Goal: Task Accomplishment & Management: Manage account settings

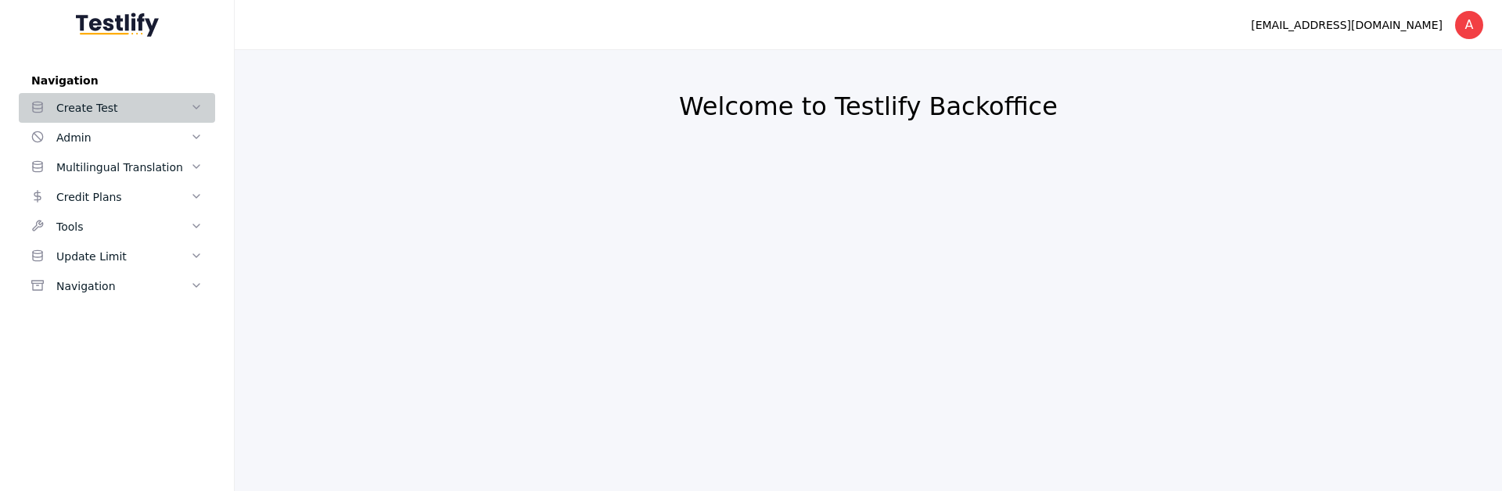
click at [171, 114] on div "Create Test" at bounding box center [123, 108] width 134 height 19
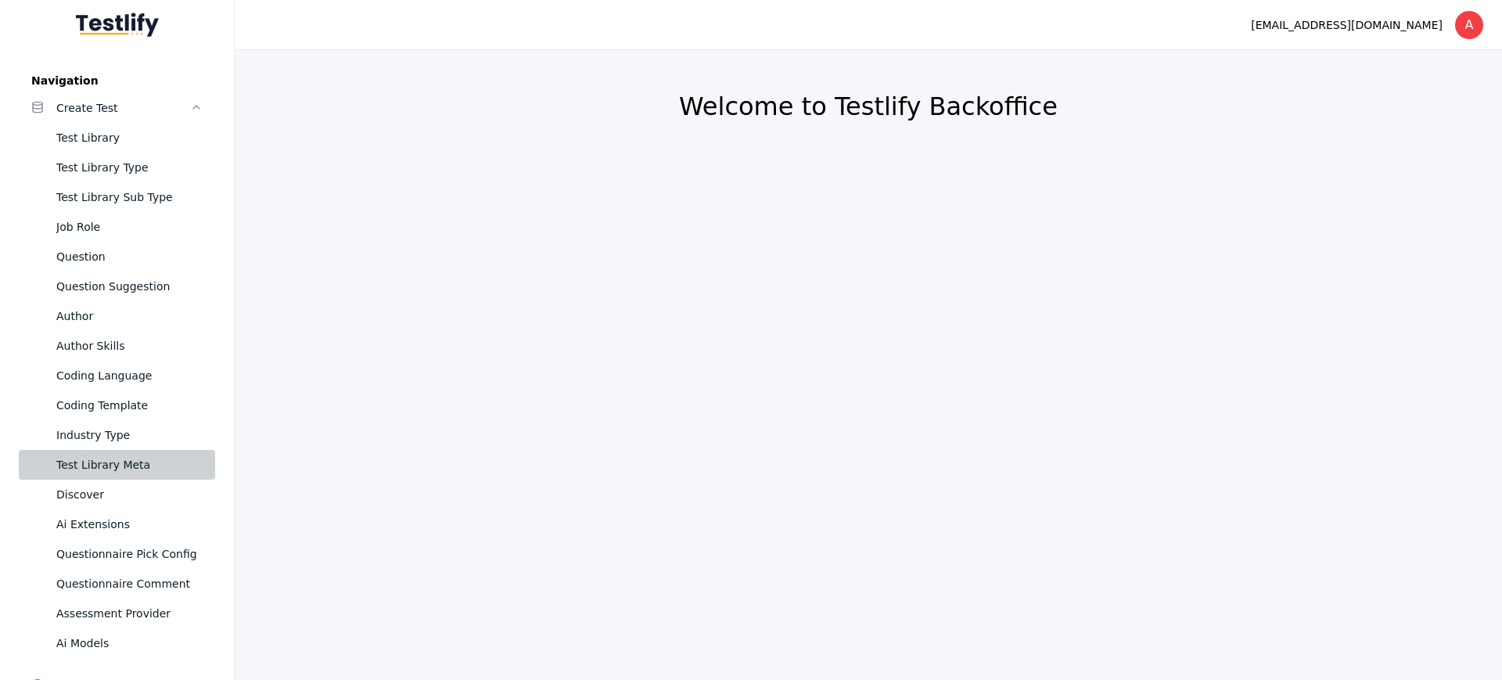
scroll to position [200, 0]
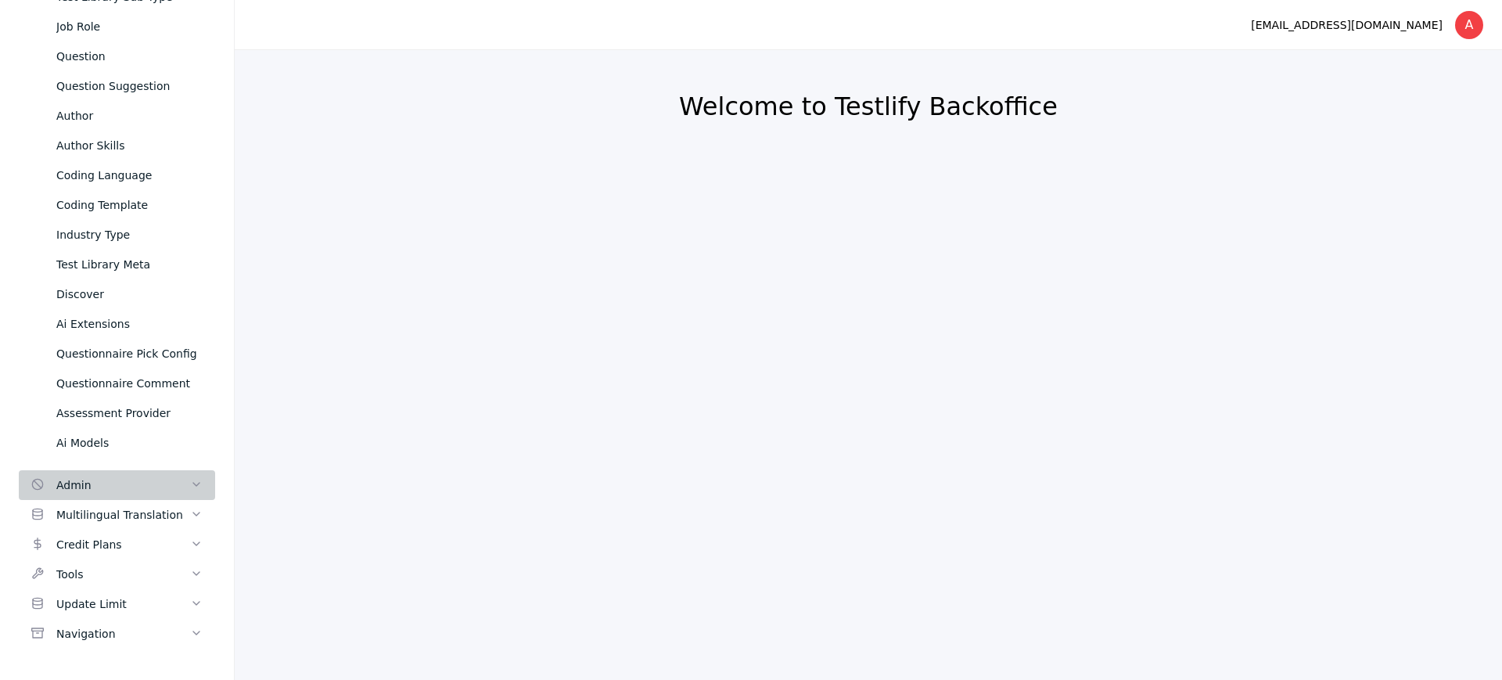
click at [99, 490] on div "Admin" at bounding box center [123, 485] width 134 height 19
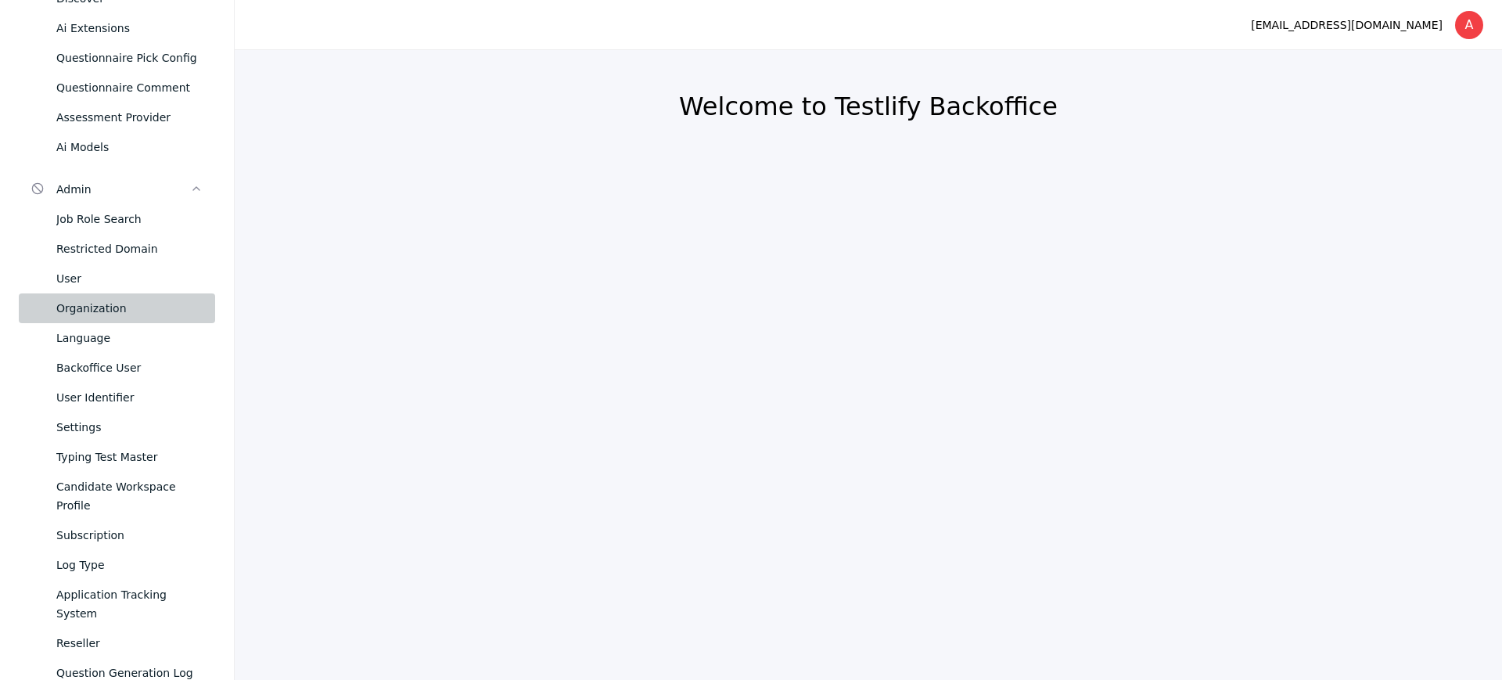
scroll to position [0, 0]
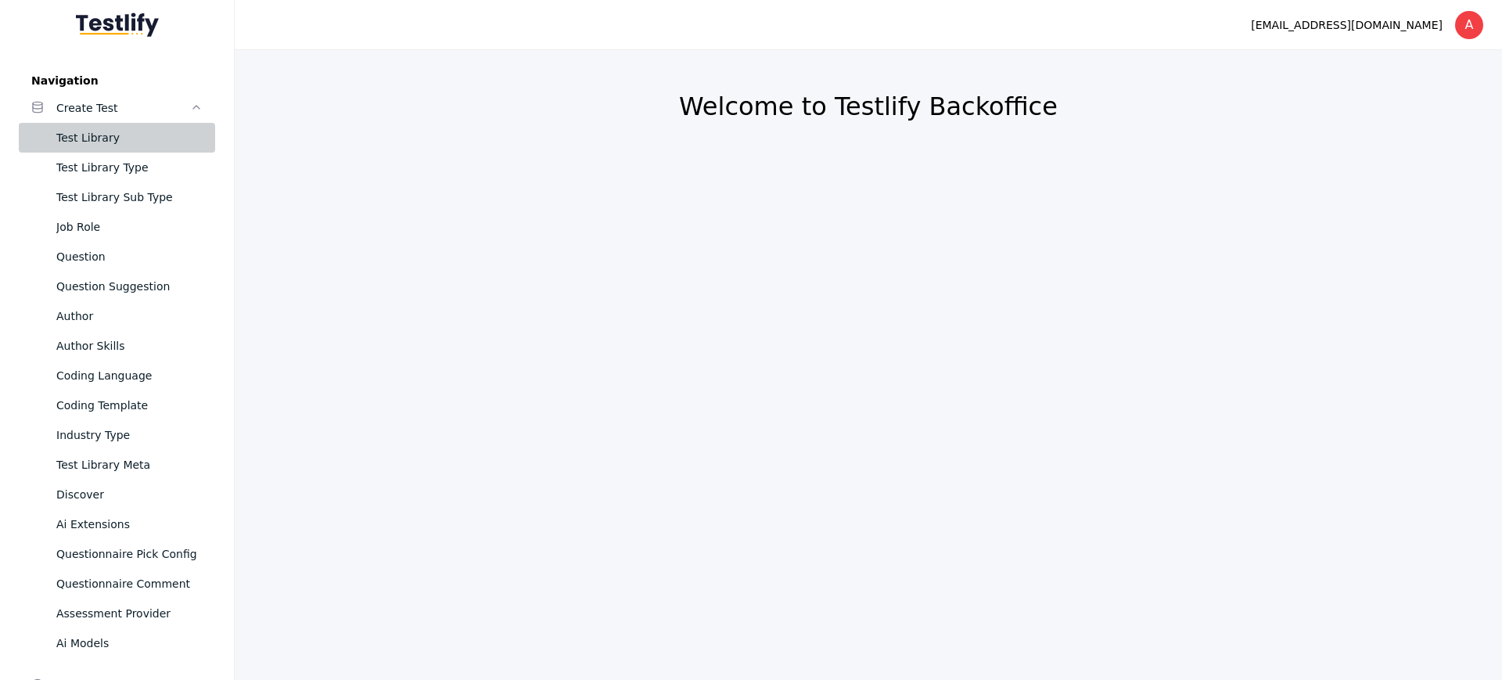
click at [113, 135] on div "Test Library" at bounding box center [129, 137] width 146 height 19
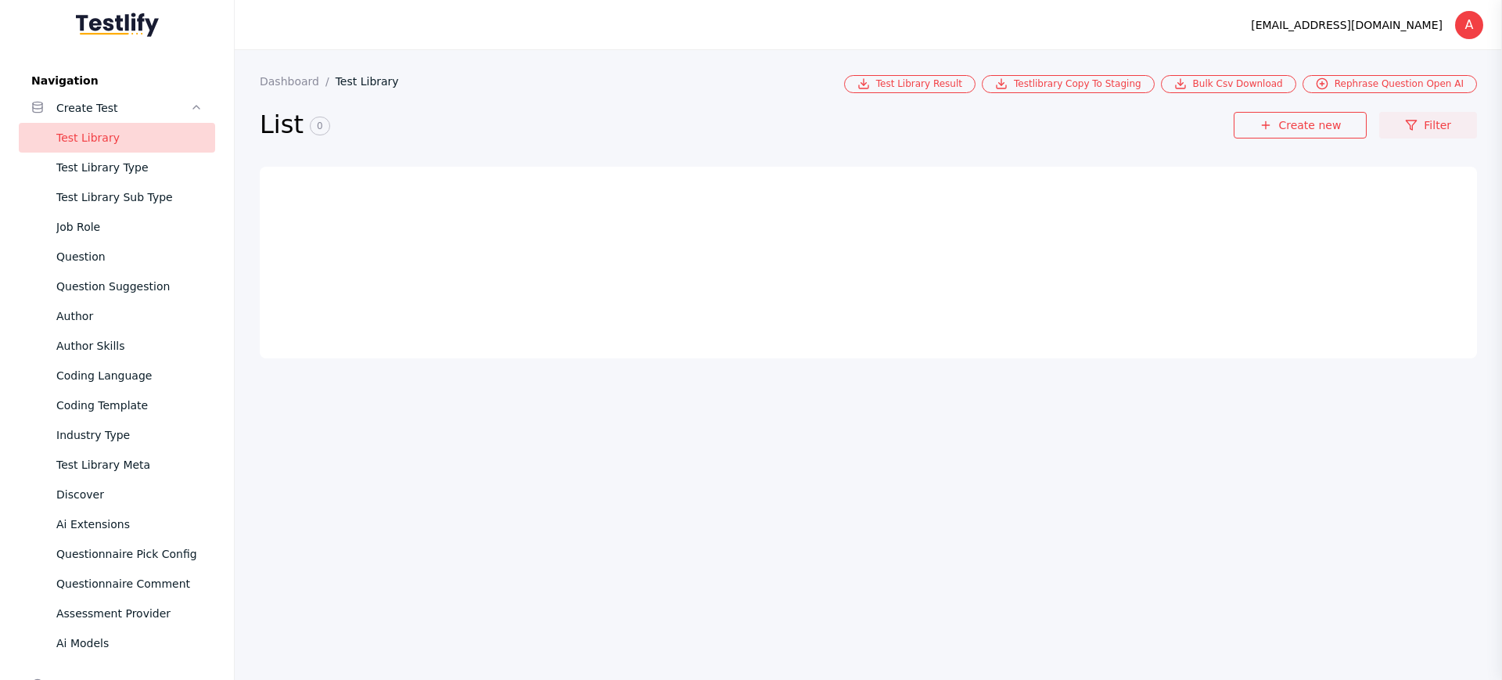
click at [1434, 125] on link "Filter" at bounding box center [1428, 125] width 98 height 27
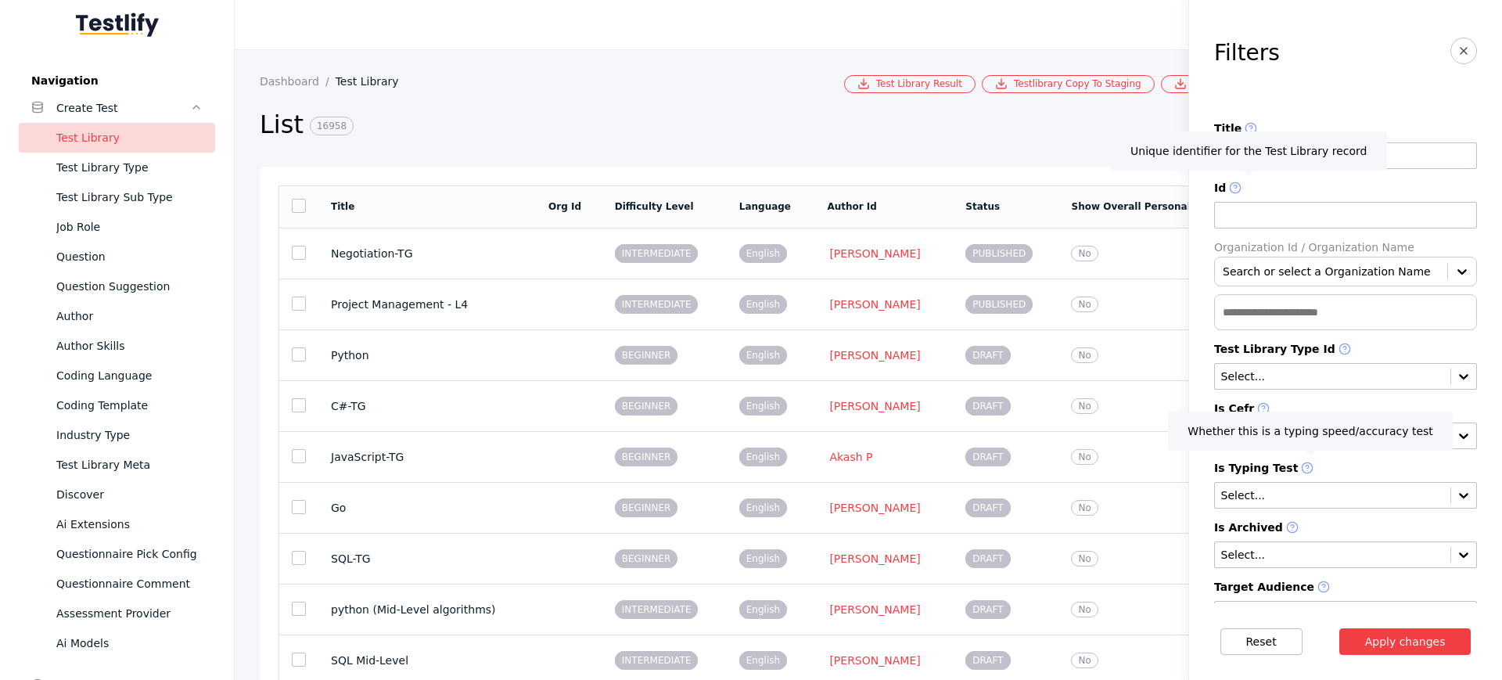
click at [1389, 153] on input at bounding box center [1345, 155] width 263 height 27
type input "*****"
click at [1339, 490] on button "Apply changes" at bounding box center [1405, 641] width 132 height 27
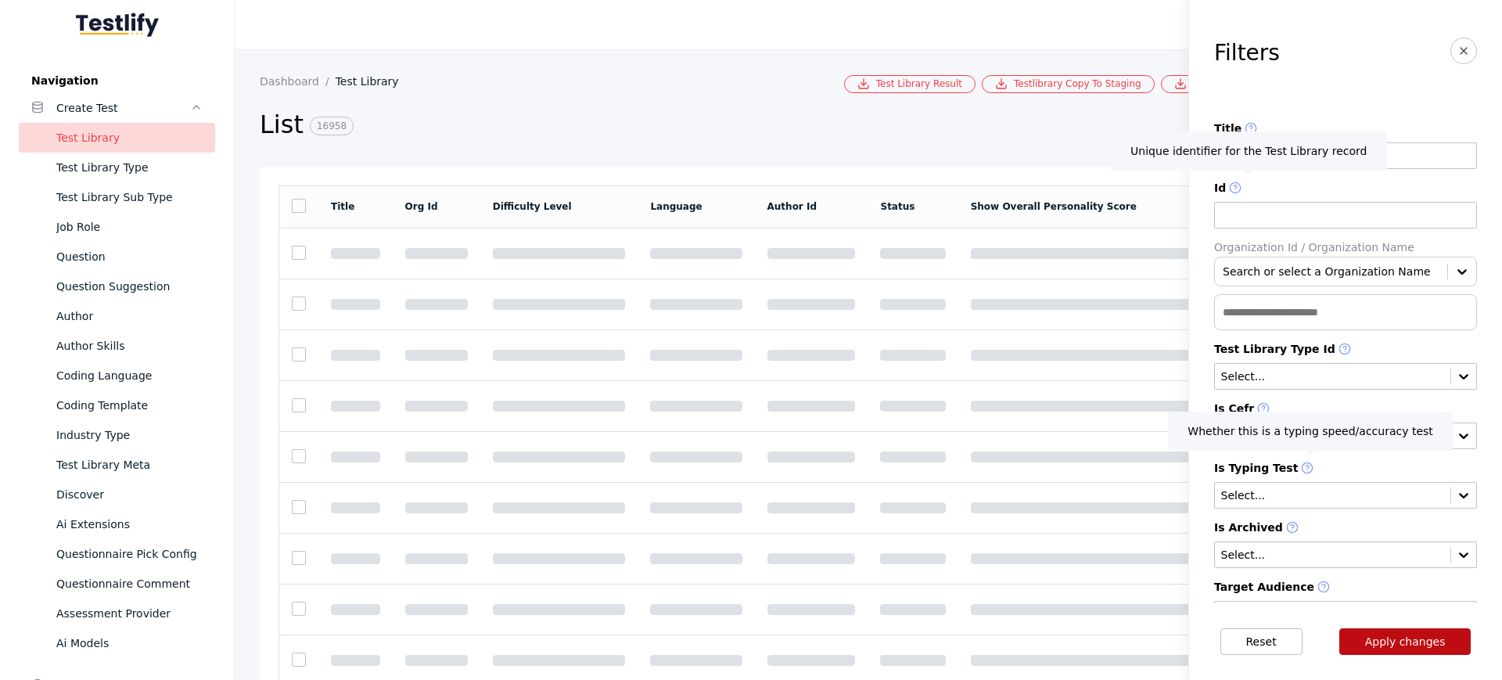
click at [1388, 490] on button "Apply changes" at bounding box center [1405, 641] width 132 height 27
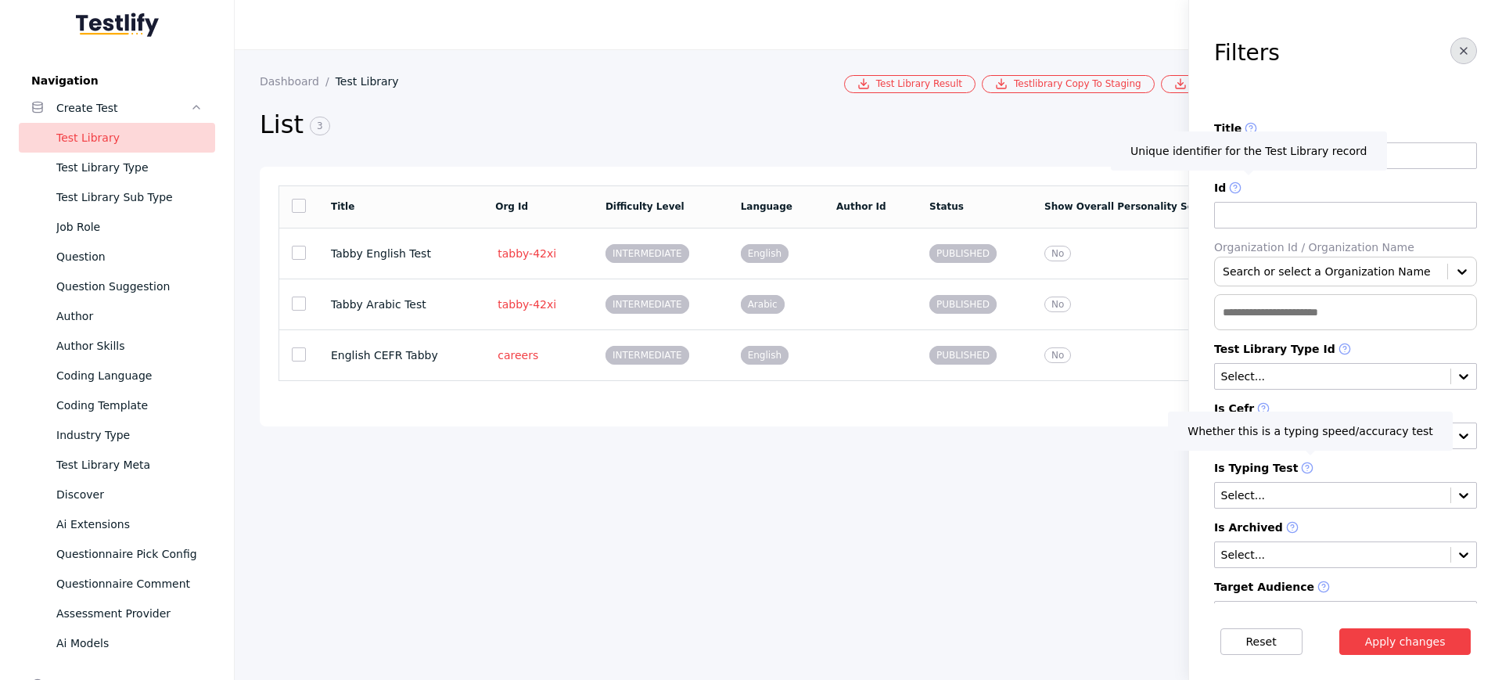
click at [1450, 59] on button "button" at bounding box center [1463, 51] width 27 height 27
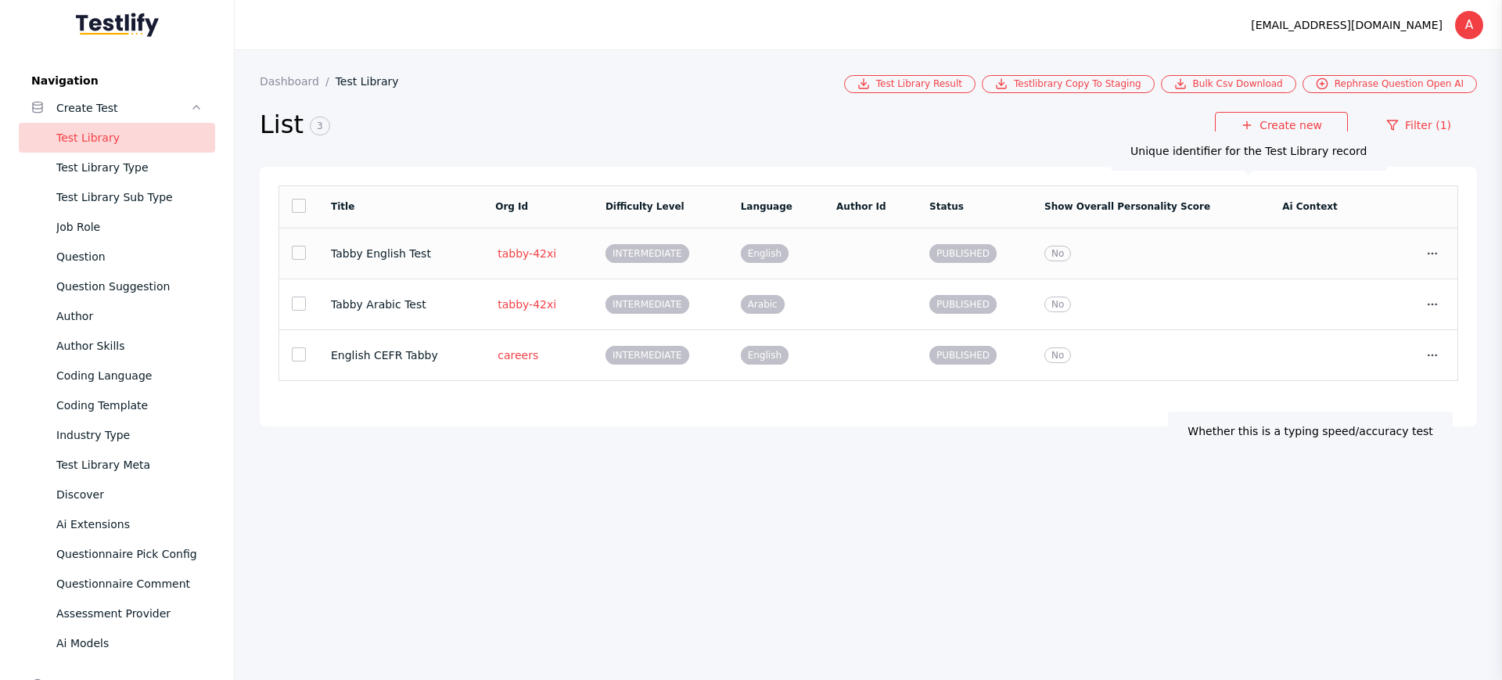
click at [969, 260] on span "PUBLISHED" at bounding box center [962, 253] width 67 height 19
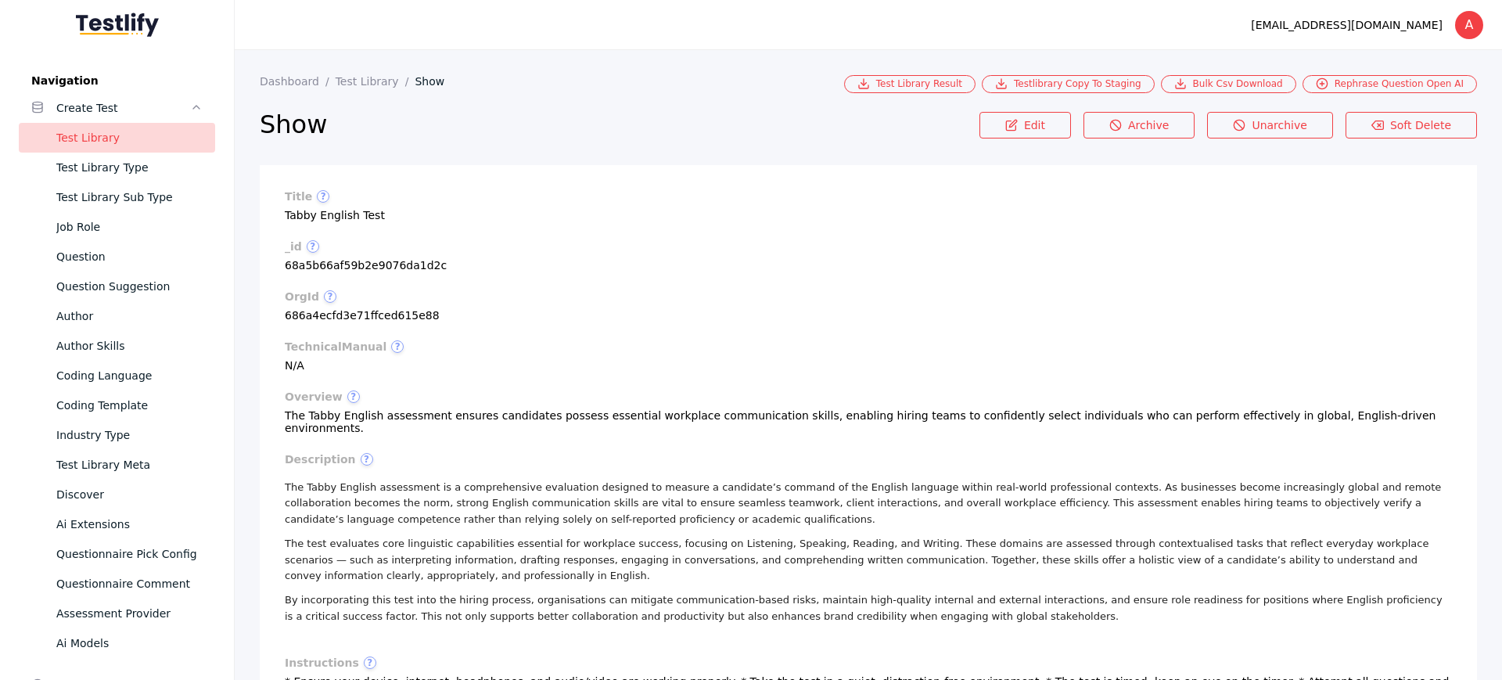
click at [307, 264] on section "_id ? 68a5b66af59b2e9076da1d2c" at bounding box center [868, 255] width 1167 height 31
copy section "68a5b66af59b2e9076da1d2c"
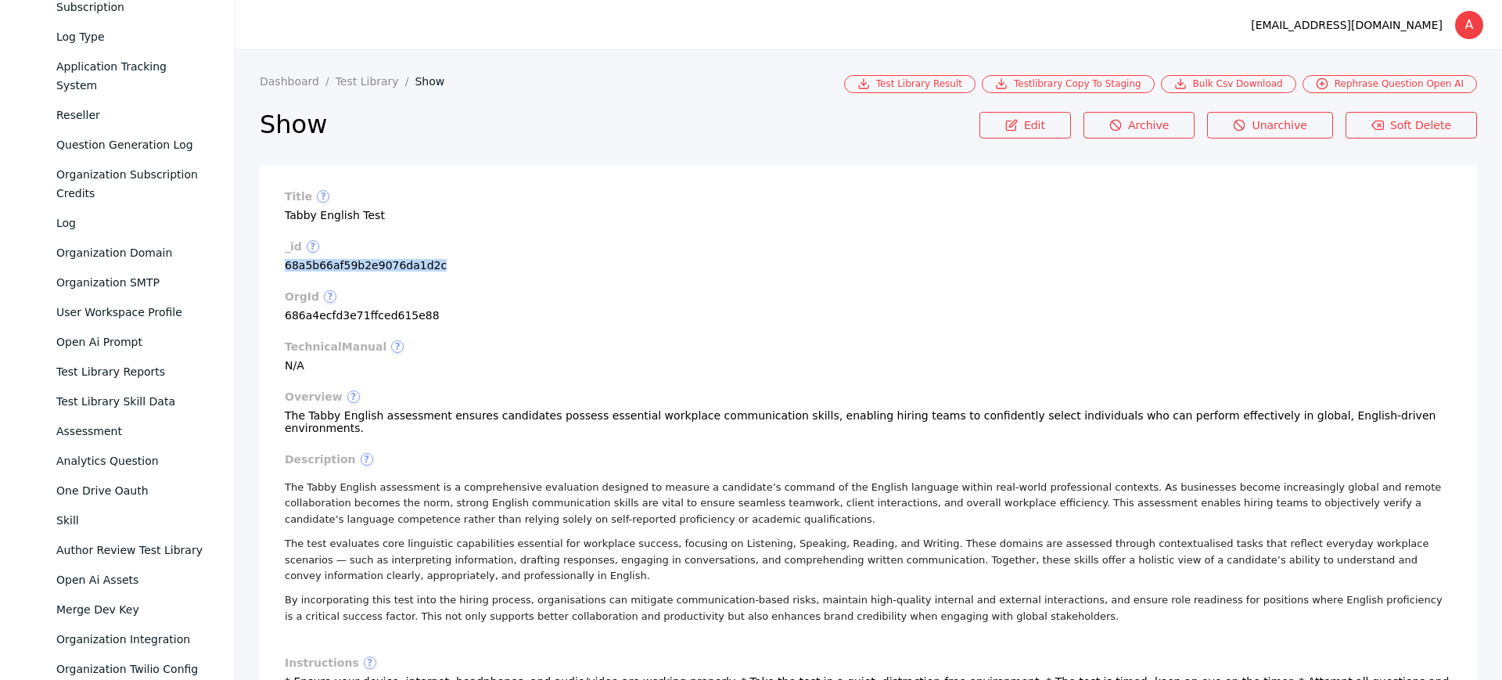
scroll to position [1025, 0]
click at [122, 391] on div "Test Library Skill Data" at bounding box center [129, 400] width 146 height 19
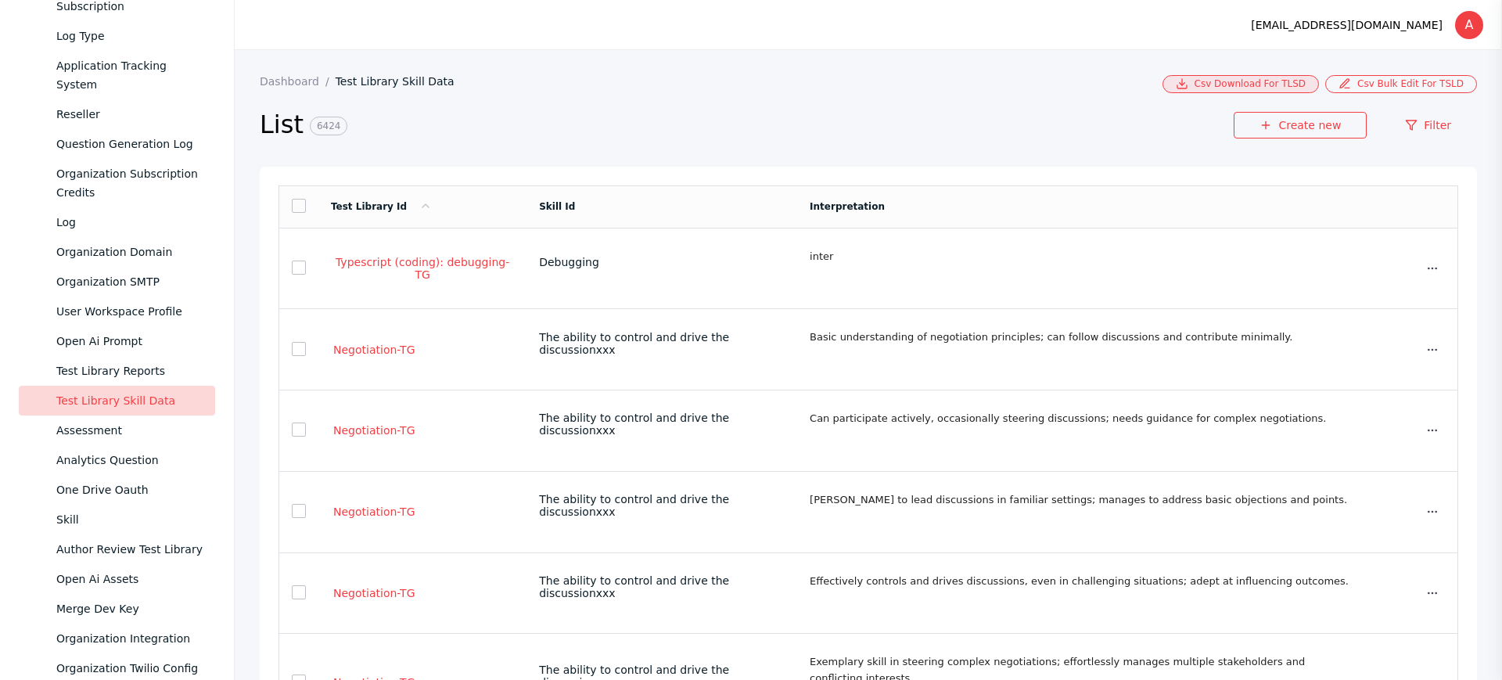
click at [1248, 88] on link "Csv Download For TLSD" at bounding box center [1240, 84] width 156 height 18
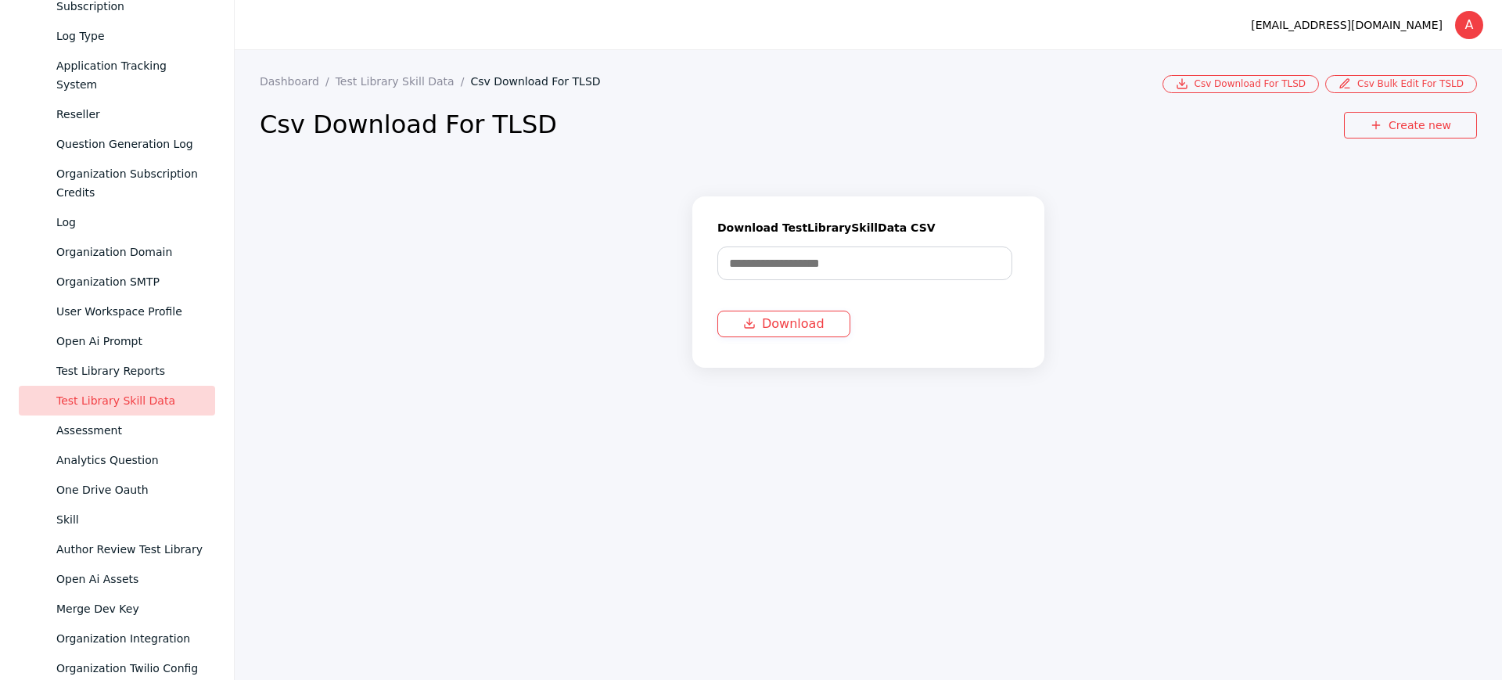
click at [842, 264] on input "text" at bounding box center [864, 263] width 295 height 34
paste input "**********"
type input "**********"
click at [786, 321] on button "Download" at bounding box center [783, 324] width 133 height 27
click at [377, 75] on link "Test Library Skill Data" at bounding box center [403, 81] width 135 height 13
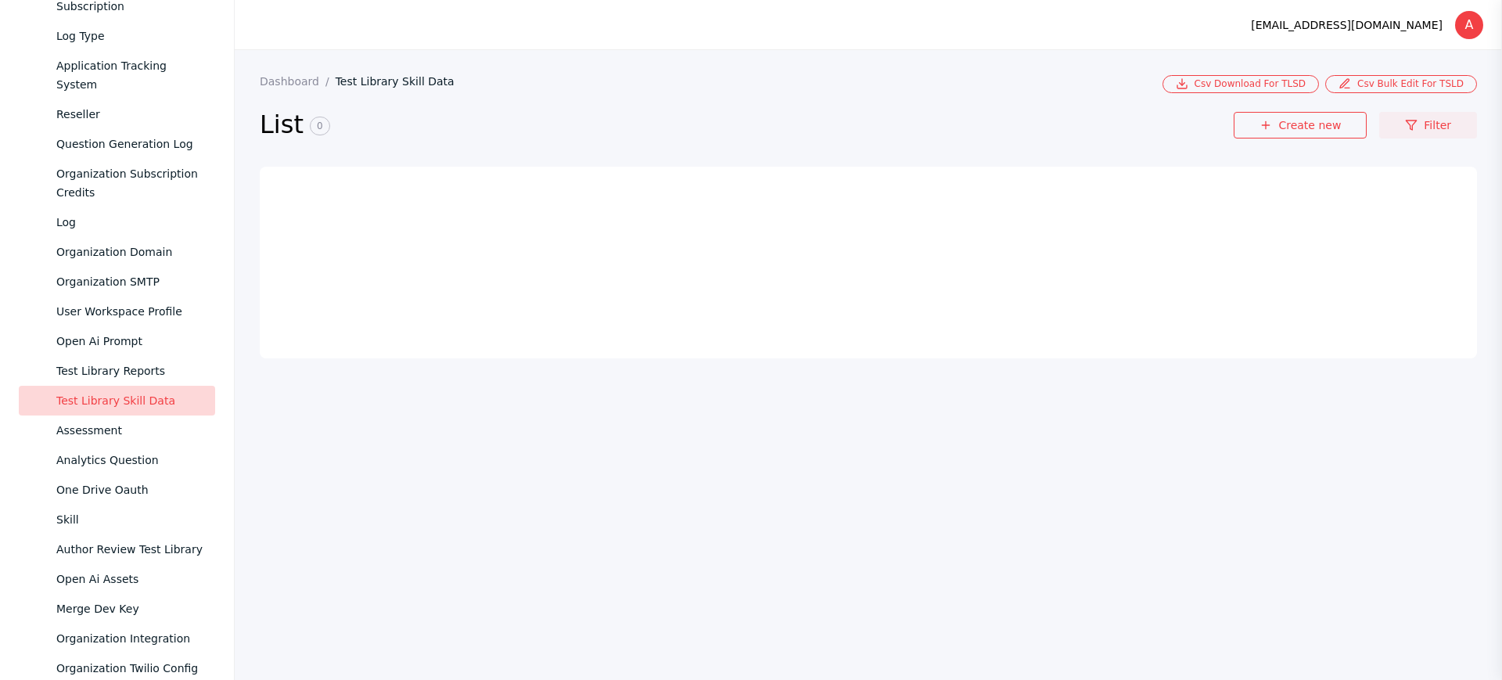
click at [1429, 123] on link "Filter" at bounding box center [1428, 125] width 98 height 27
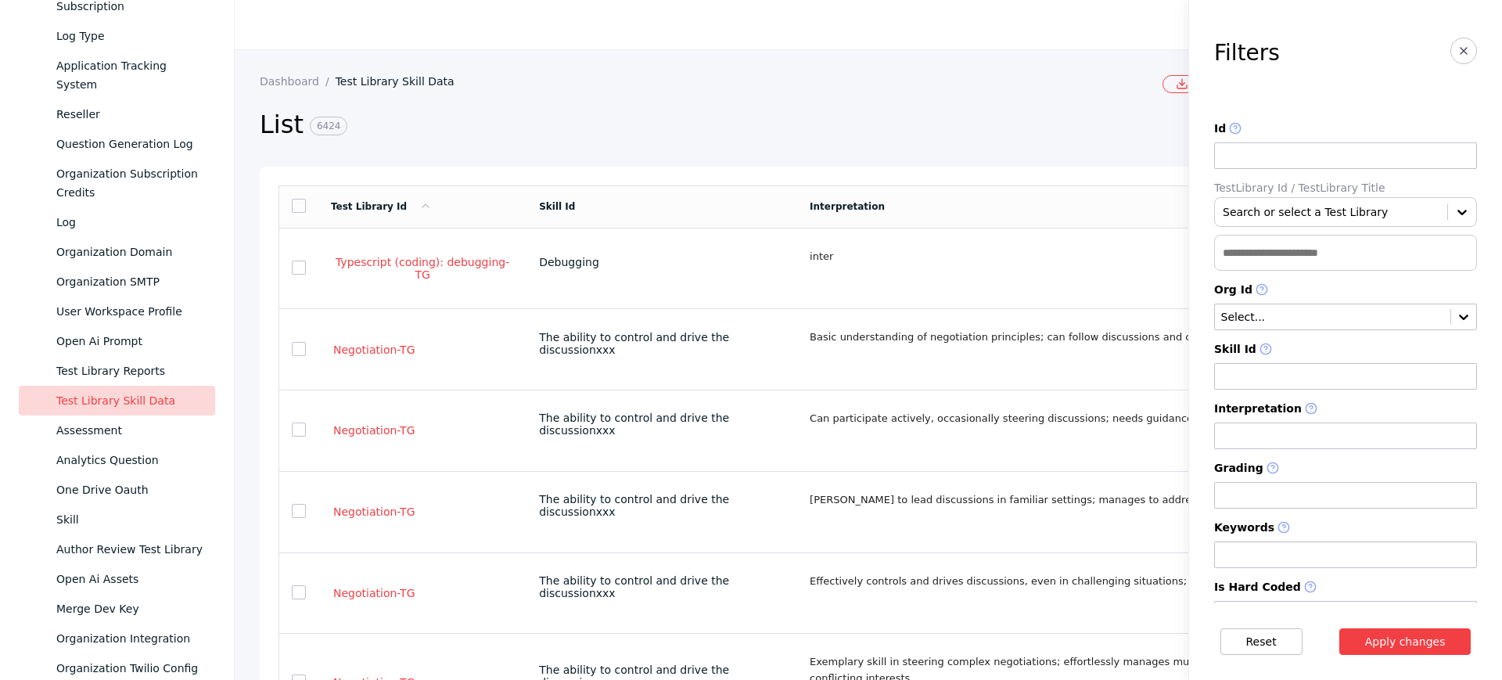
click at [1258, 247] on input "text" at bounding box center [1345, 253] width 263 height 36
paste input "**********"
type input "**********"
click at [1339, 490] on button "Apply changes" at bounding box center [1405, 641] width 132 height 27
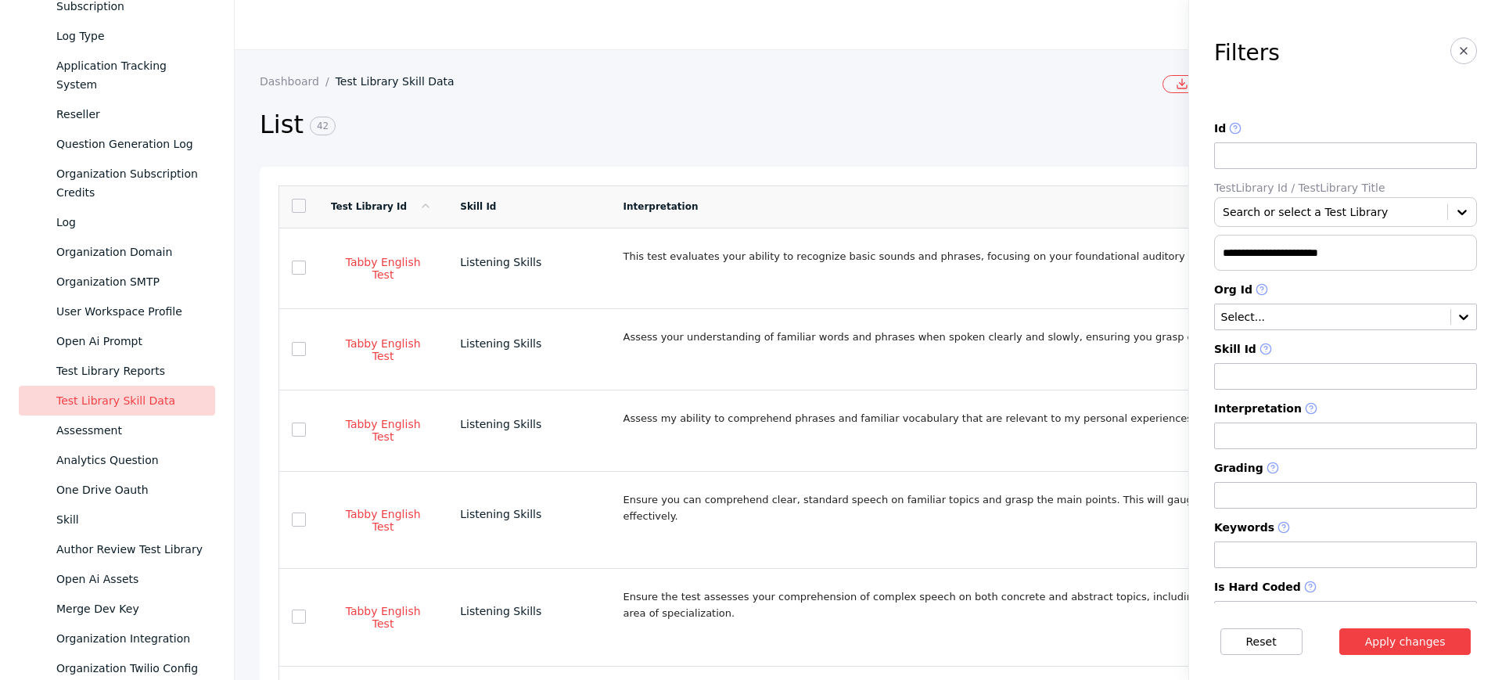
click at [300, 207] on link at bounding box center [299, 206] width 14 height 14
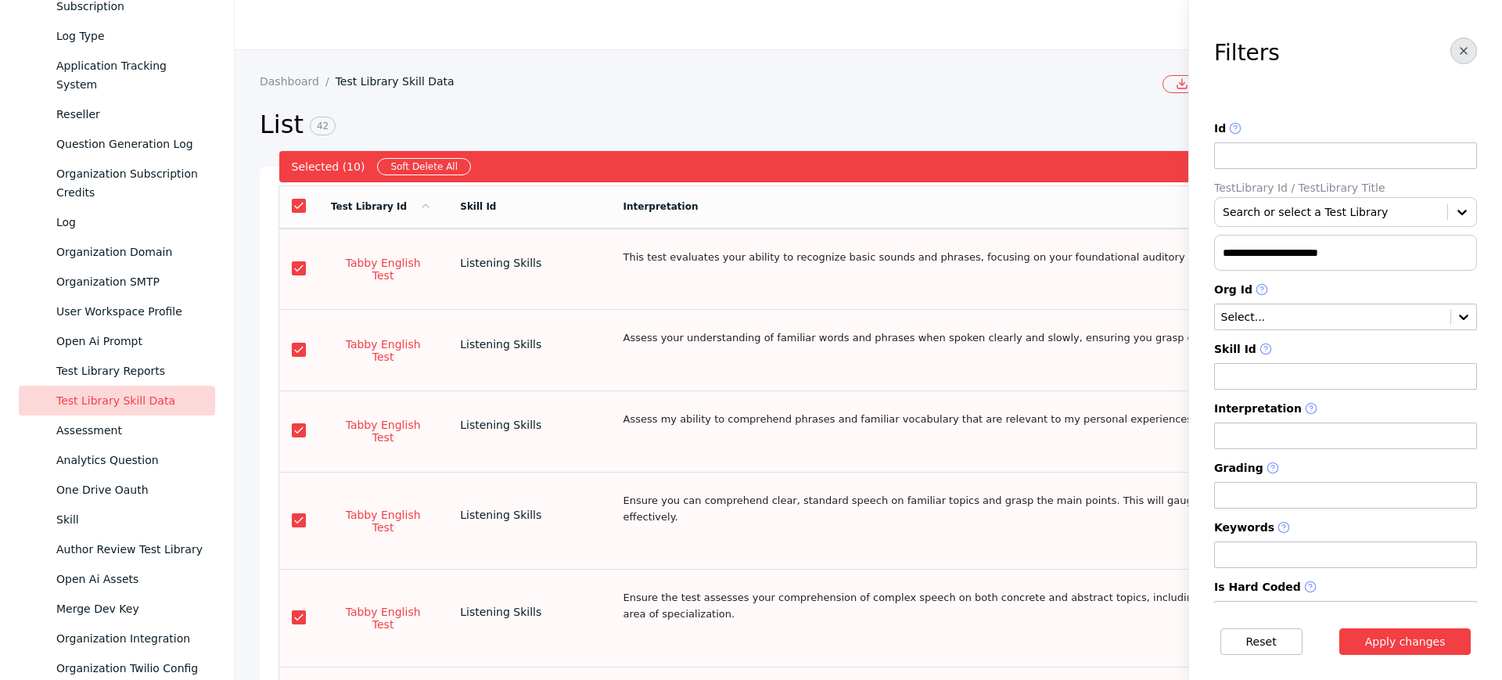
click at [1450, 51] on button "button" at bounding box center [1463, 51] width 27 height 27
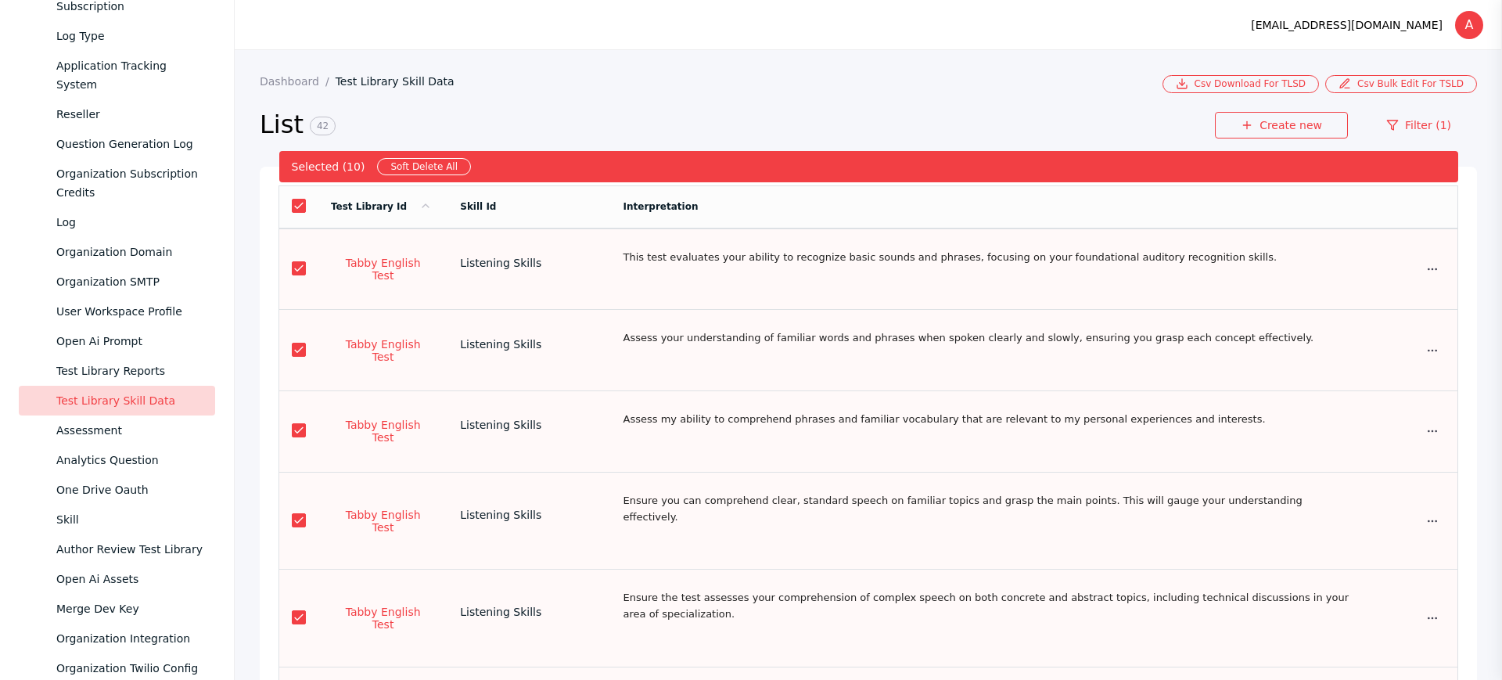
click at [418, 165] on link "Soft Delete All" at bounding box center [424, 166] width 94 height 17
